Goal: Navigation & Orientation: Find specific page/section

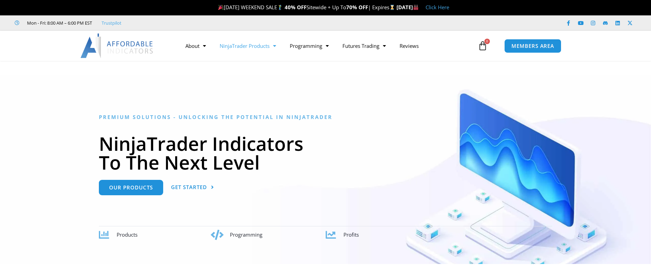
click at [264, 46] on link "NinjaTrader Products" at bounding box center [248, 46] width 70 height 16
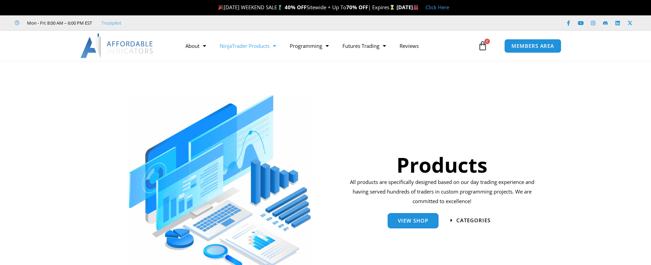
click at [246, 48] on link "NinjaTrader Products" at bounding box center [248, 46] width 70 height 16
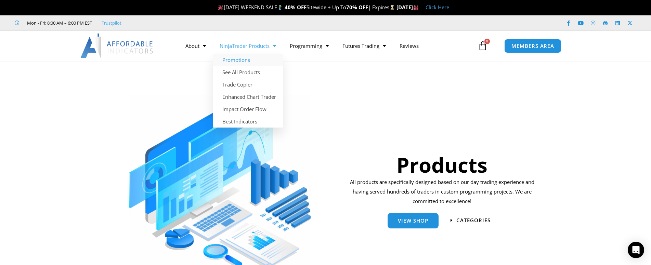
click at [241, 63] on link "Promotions" at bounding box center [248, 60] width 70 height 12
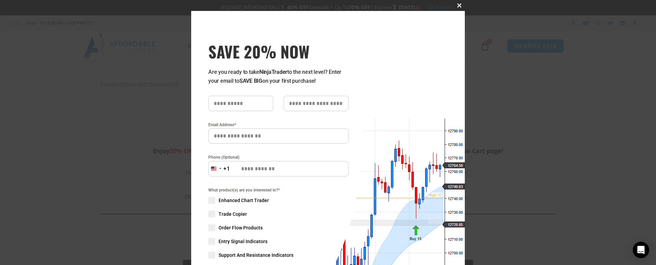
click at [458, 5] on span at bounding box center [459, 5] width 11 height 4
